Goal: Task Accomplishment & Management: Complete application form

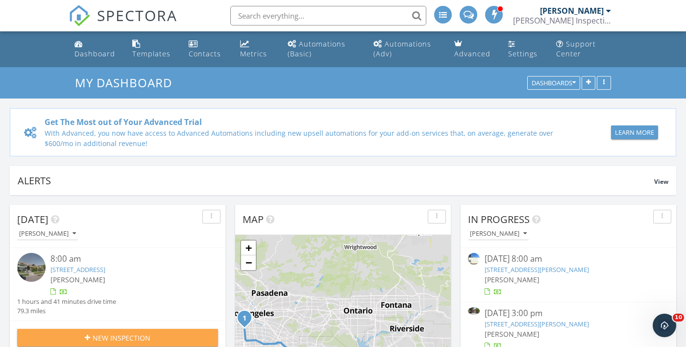
click at [140, 333] on span "New Inspection" at bounding box center [122, 338] width 58 height 10
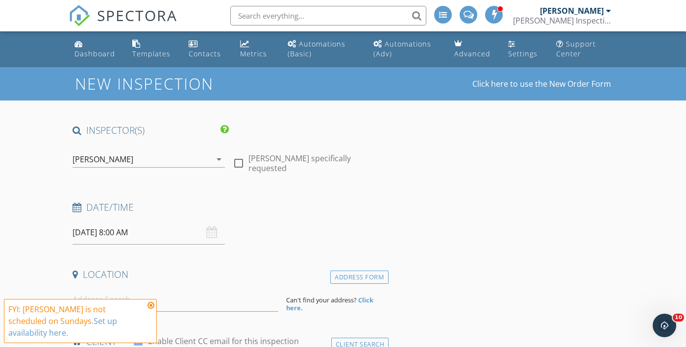
click at [154, 239] on input "[DATE] 8:00 AM" at bounding box center [148, 232] width 152 height 24
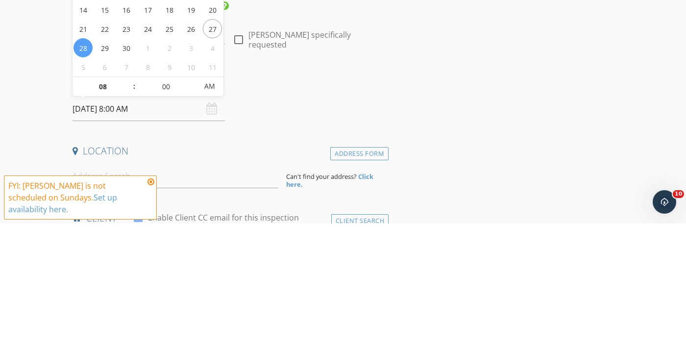
click at [364, 201] on h4 "Date/Time" at bounding box center [228, 207] width 312 height 13
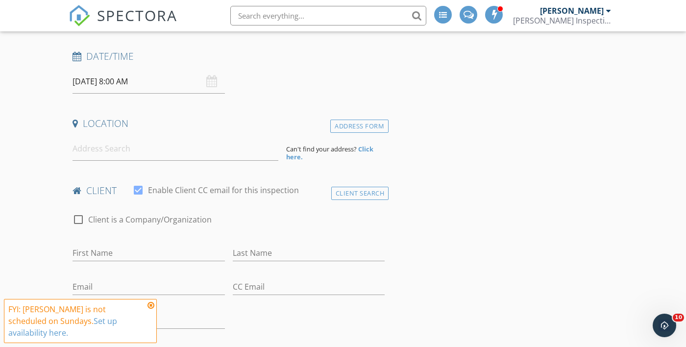
scroll to position [153, 0]
click at [153, 309] on icon at bounding box center [150, 305] width 7 height 8
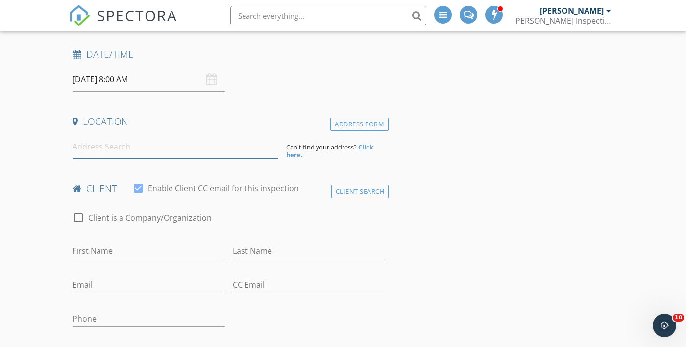
click at [125, 147] on input at bounding box center [175, 147] width 206 height 24
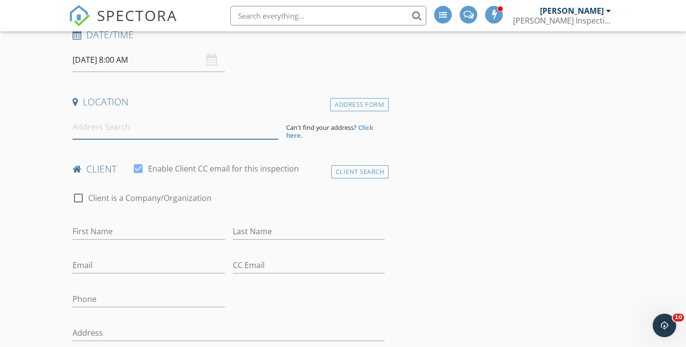
scroll to position [184, 0]
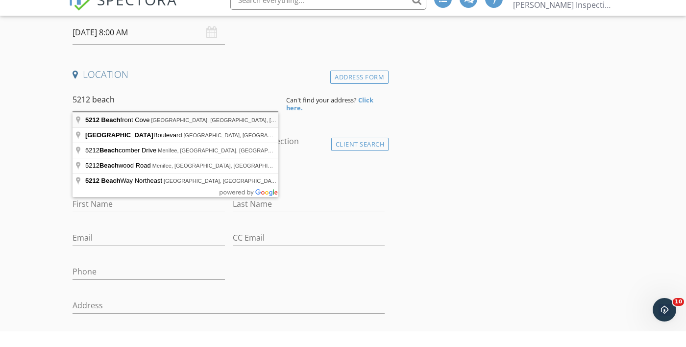
type input "5212 Beachfront Cove, San Diego, CA, USA"
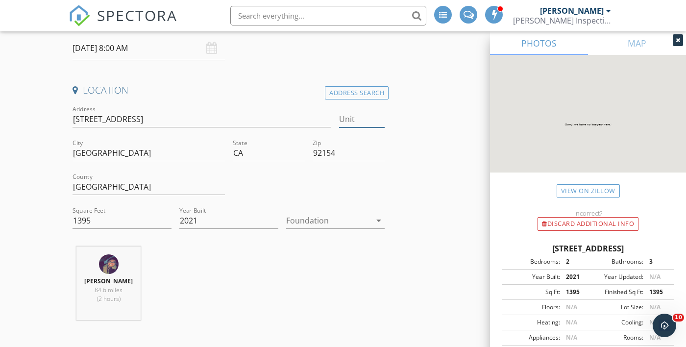
click at [373, 123] on input "Unit" at bounding box center [362, 119] width 46 height 16
type input "40"
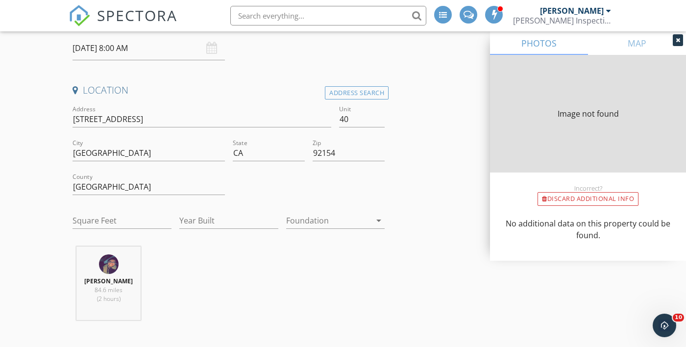
type input "1687"
type input "2021"
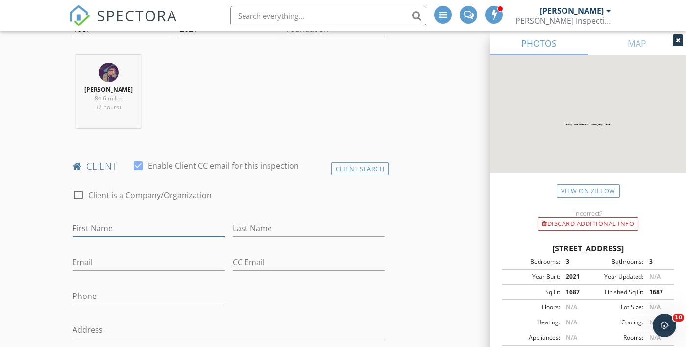
click at [151, 232] on input "First Name" at bounding box center [148, 228] width 152 height 16
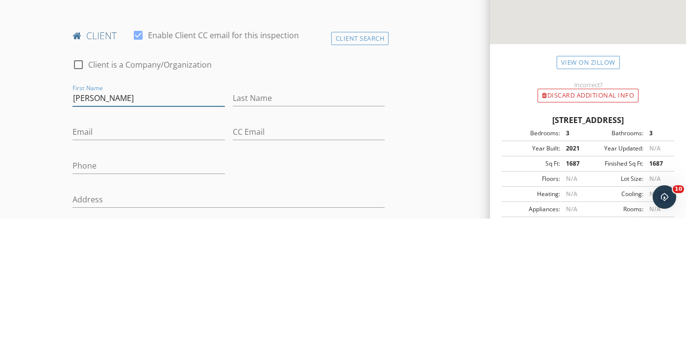
type input "Ronnie"
click at [323, 223] on input "Last Name" at bounding box center [309, 226] width 152 height 16
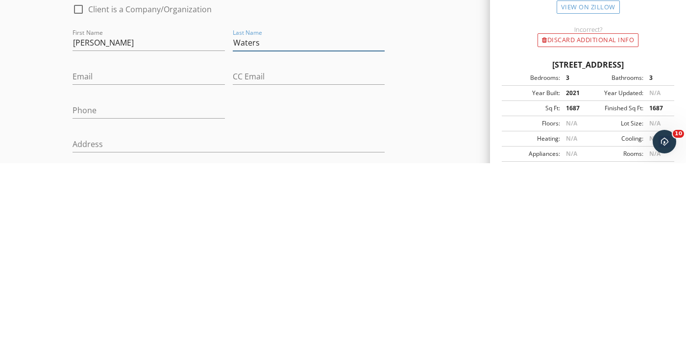
type input "Waters"
click at [150, 264] on input "Email" at bounding box center [148, 260] width 152 height 16
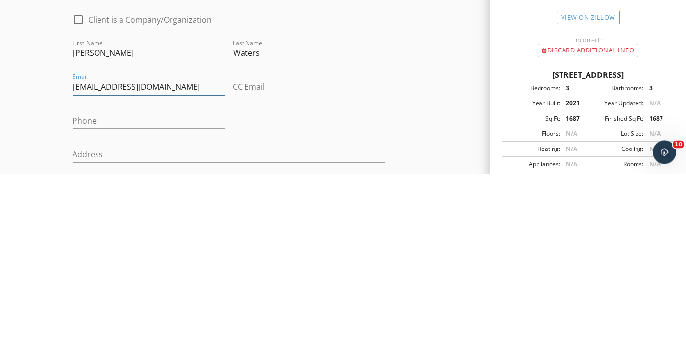
type input "Watersri86@gmail.com"
click at [195, 295] on input "Phone" at bounding box center [148, 294] width 152 height 16
type input "808-365-8418"
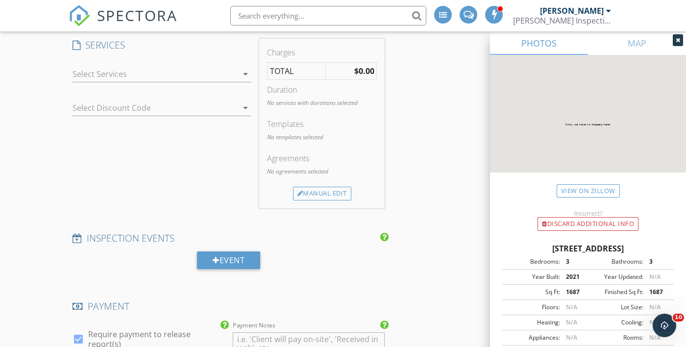
scroll to position [886, 0]
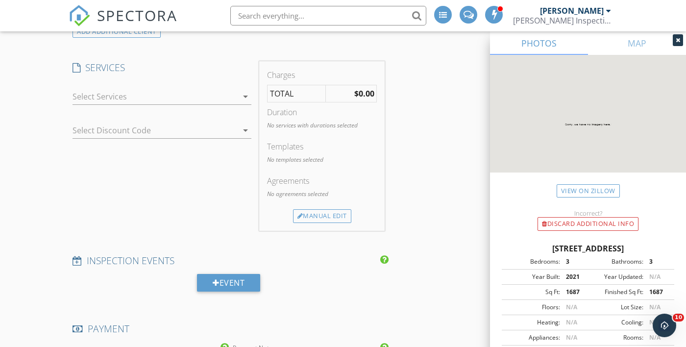
click at [196, 90] on div at bounding box center [154, 97] width 165 height 16
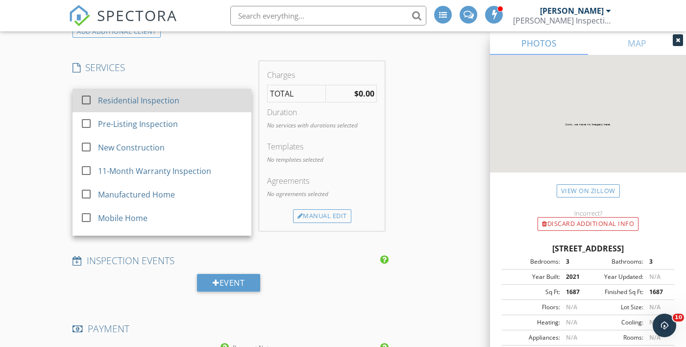
click at [91, 101] on div at bounding box center [86, 100] width 17 height 17
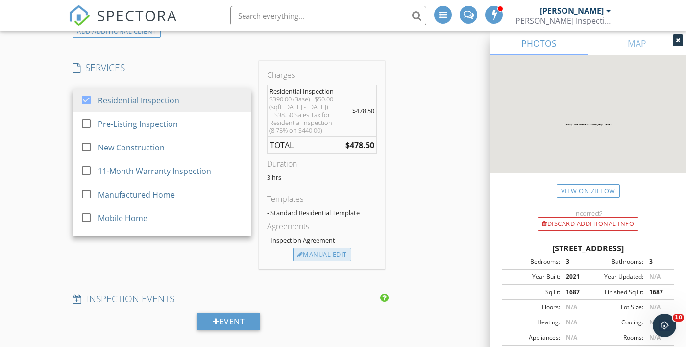
click at [314, 257] on div "Manual Edit" at bounding box center [322, 255] width 58 height 14
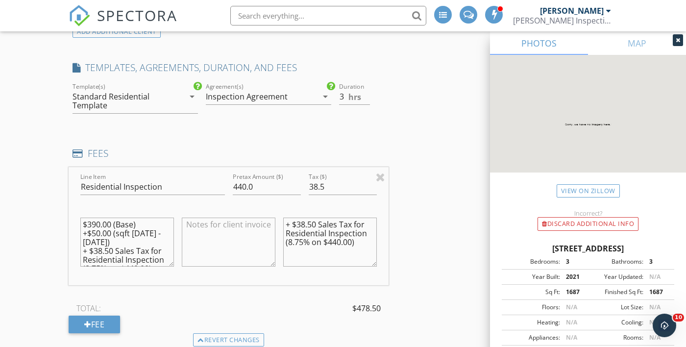
click at [165, 263] on textarea "$390.00 (Base) +$50.00 (sqft 1500 - 2000) + $38.50 Sales Tax for Residential In…" at bounding box center [127, 241] width 94 height 49
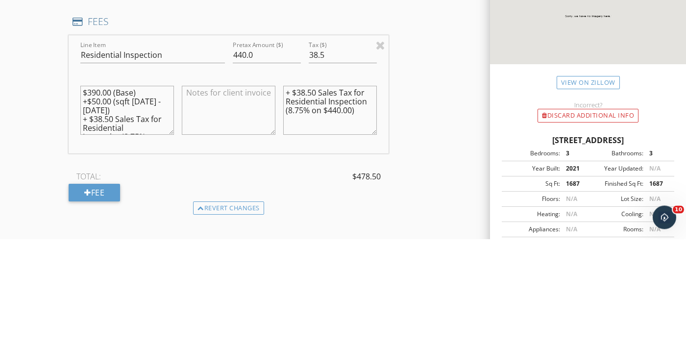
scroll to position [7, 0]
click at [138, 230] on textarea "$390.00 (Base) +$50.00 (sqft 1500 - 2000) + $38.50 (8.75% on $440.00)" at bounding box center [127, 218] width 94 height 49
type textarea "$390.00"
click at [360, 225] on textarea "+ $38.50 Sales Tax for Residential Inspection (8.75% on $440.00)" at bounding box center [330, 218] width 94 height 49
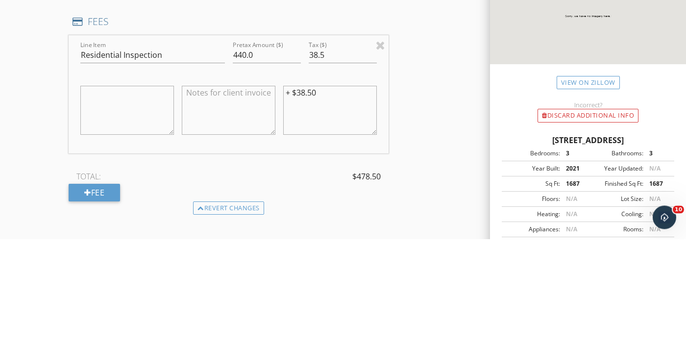
type textarea "+"
click at [268, 167] on input "440.0" at bounding box center [267, 163] width 68 height 16
type input "4"
type input "390.0"
click at [346, 165] on input "38.5" at bounding box center [343, 163] width 68 height 16
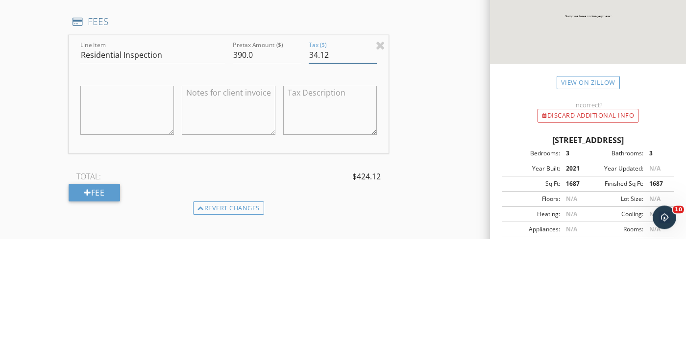
type input "34.12"
click at [455, 214] on div "INSPECTOR(S) check_box Elizabeth Olivas PRIMARY Elizabeth Olivas arrow_drop_dow…" at bounding box center [343, 212] width 549 height 1995
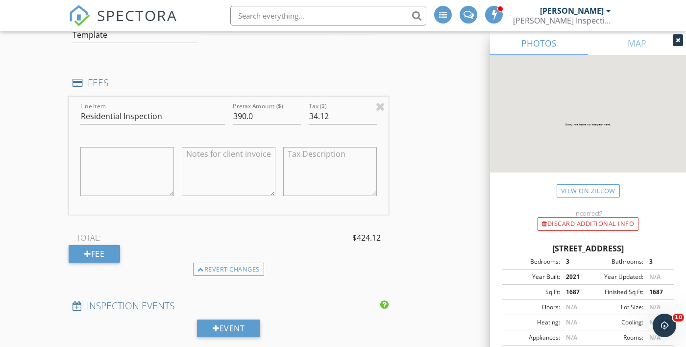
scroll to position [962, 0]
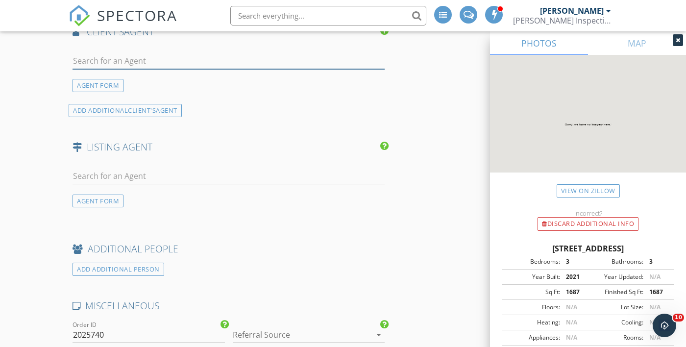
click at [133, 62] on input "text" at bounding box center [228, 61] width 312 height 16
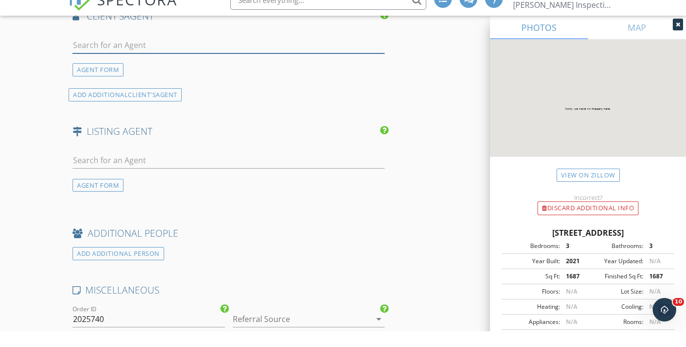
scroll to position [1420, 0]
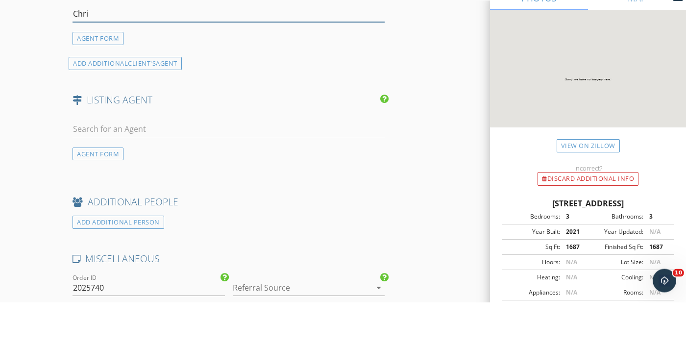
type input "Chris"
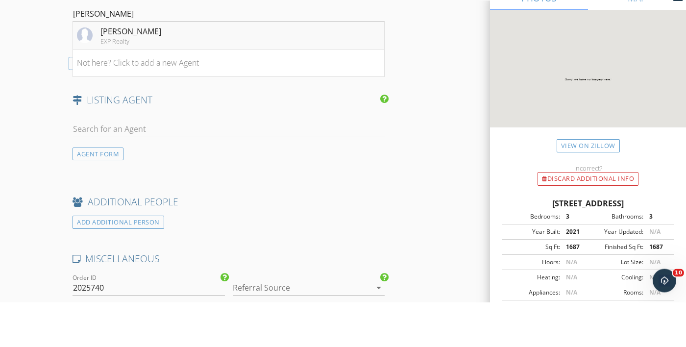
click at [158, 73] on div "Christopher Smith" at bounding box center [130, 77] width 61 height 12
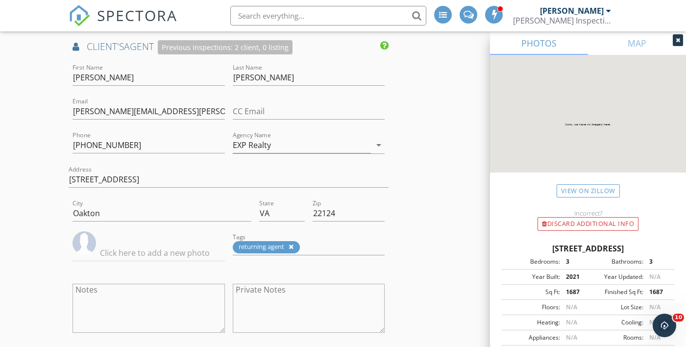
scroll to position [1404, 0]
click at [151, 216] on input "Oakton" at bounding box center [161, 213] width 179 height 16
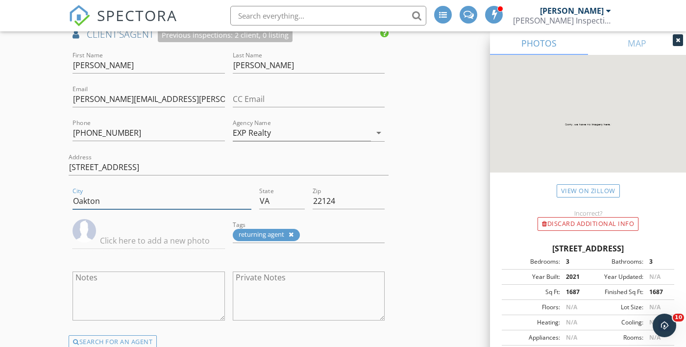
scroll to position [1425, 0]
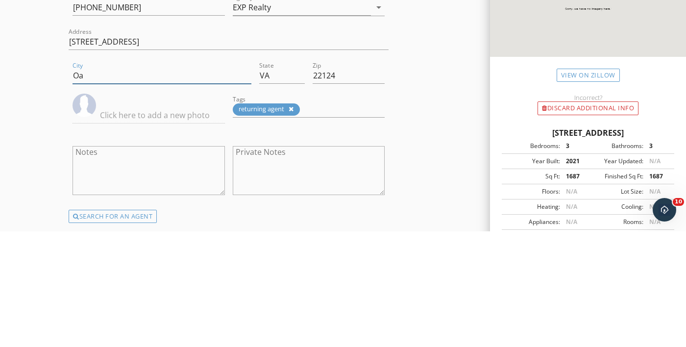
type input "O"
click at [352, 186] on input "22124" at bounding box center [349, 191] width 72 height 16
type input "2"
click at [283, 185] on input "VA" at bounding box center [282, 191] width 46 height 16
type input "V"
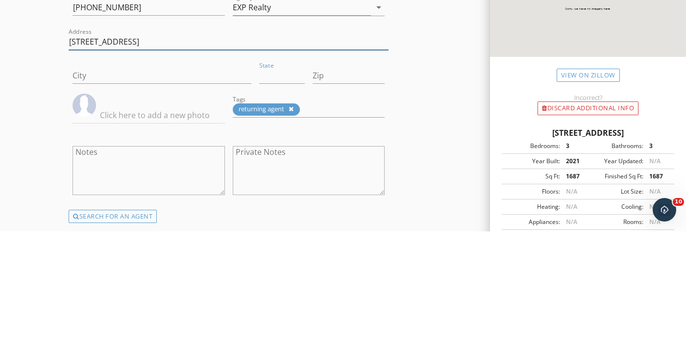
click at [200, 160] on input "10272 greenspire Drive" at bounding box center [229, 157] width 320 height 16
type input "10272"
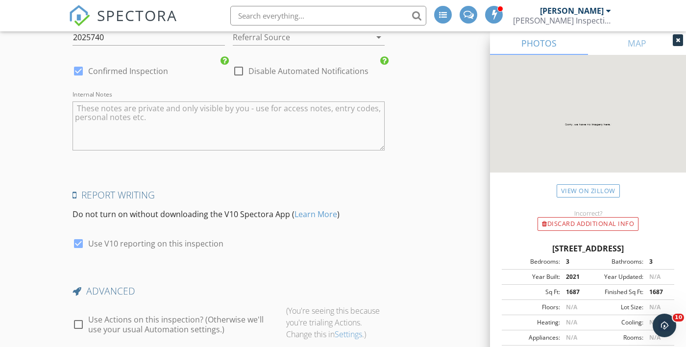
scroll to position [2000, 0]
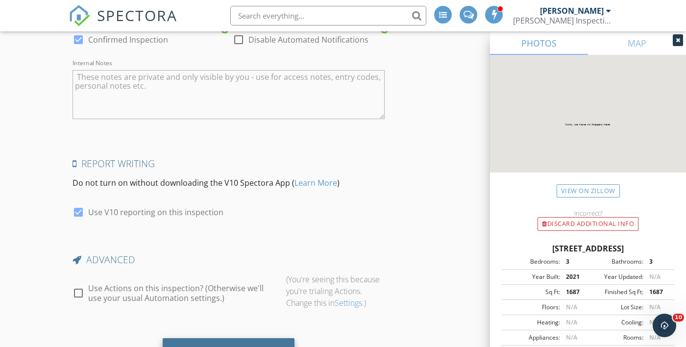
click at [248, 340] on div "Save Inspection" at bounding box center [229, 351] width 132 height 26
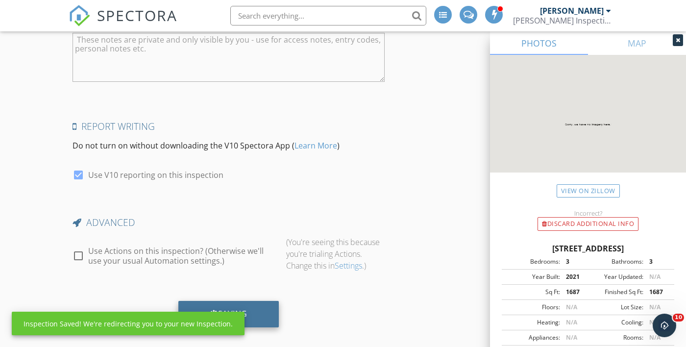
scroll to position [2046, 0]
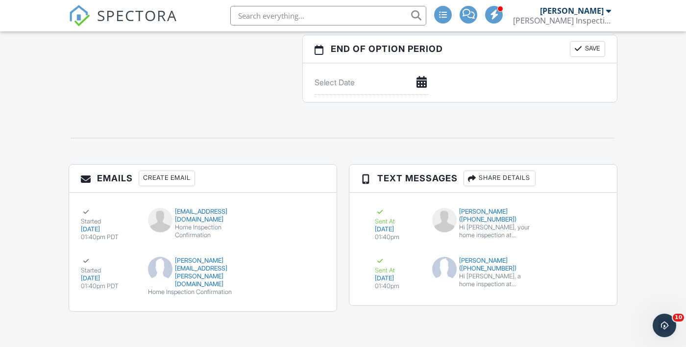
scroll to position [1023, 0]
